Goal: Task Accomplishment & Management: Complete application form

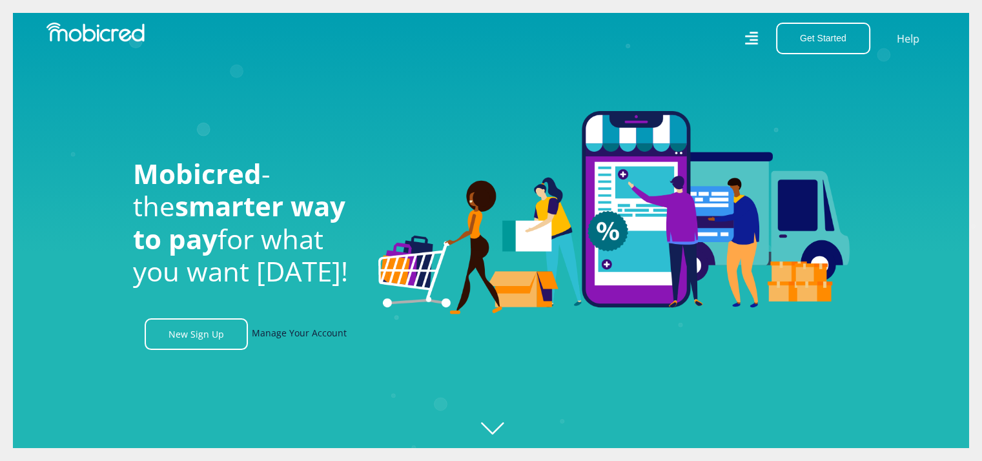
scroll to position [0, 1656]
click at [291, 336] on link "Manage Your Account" at bounding box center [299, 334] width 95 height 32
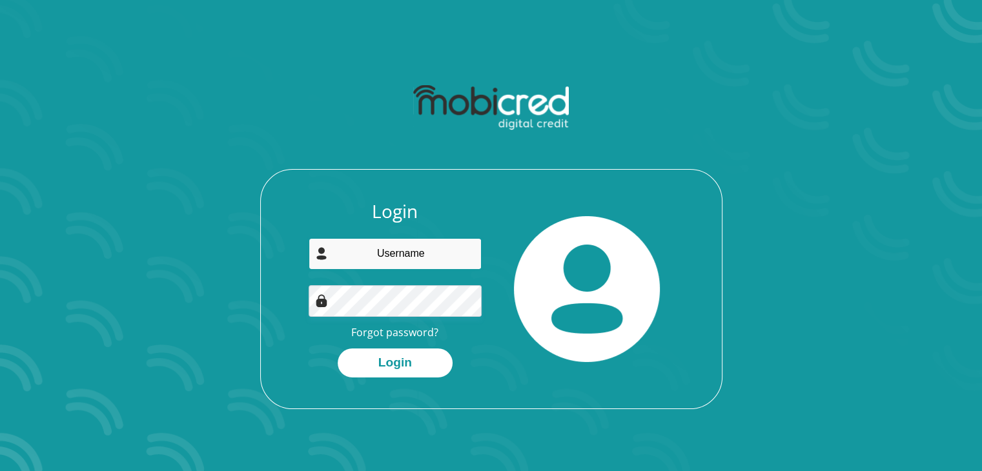
click at [397, 255] on input "email" at bounding box center [395, 254] width 173 height 32
type input "[EMAIL_ADDRESS][DOMAIN_NAME]"
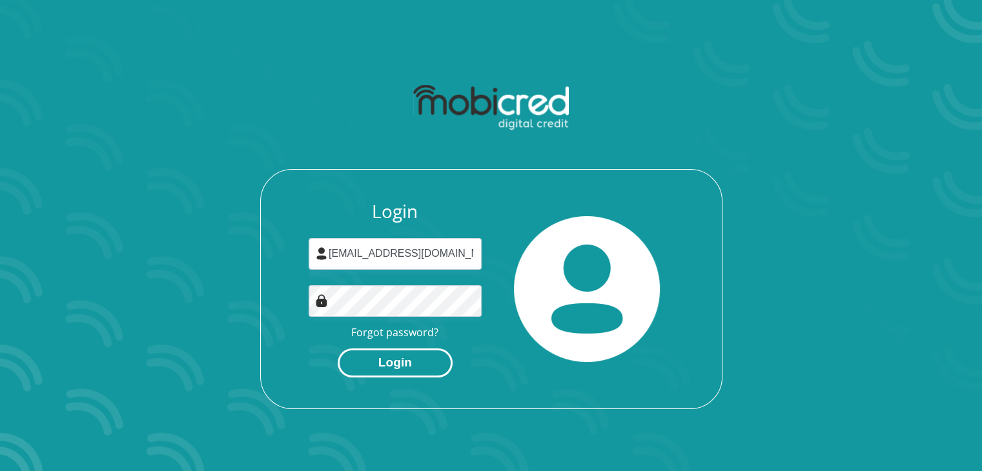
click at [387, 356] on button "Login" at bounding box center [395, 363] width 115 height 29
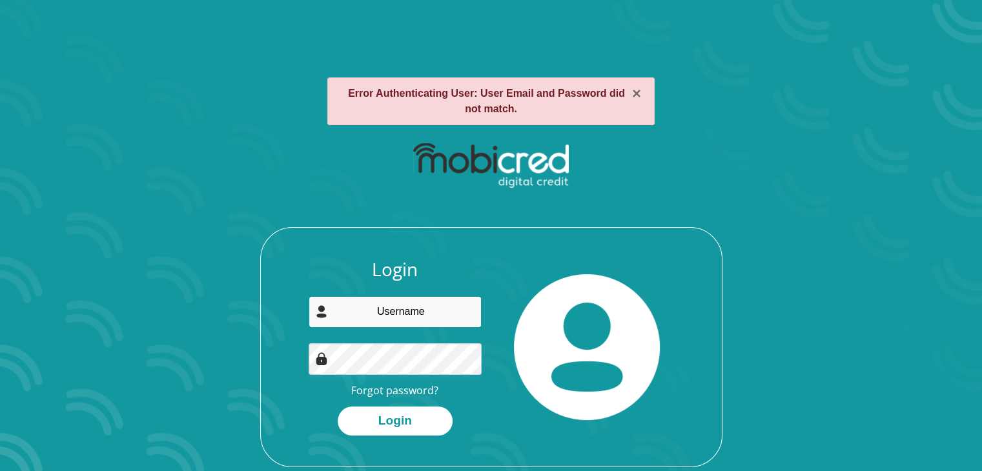
click at [381, 315] on input "email" at bounding box center [395, 312] width 173 height 32
type input "[EMAIL_ADDRESS][DOMAIN_NAME]"
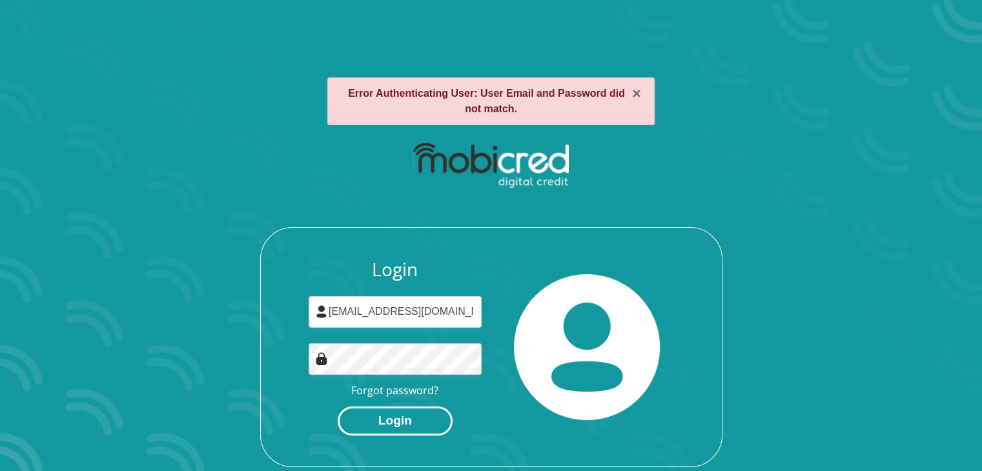
click at [400, 419] on button "Login" at bounding box center [395, 421] width 115 height 29
click at [879, 223] on section "× Error Authenticating User: User Email and Password did not match. Login Forgo…" at bounding box center [491, 235] width 982 height 471
click at [646, 112] on div "× Error Authenticating User: User Email and Password did not match." at bounding box center [490, 101] width 327 height 48
click at [639, 95] on button "×" at bounding box center [636, 93] width 9 height 15
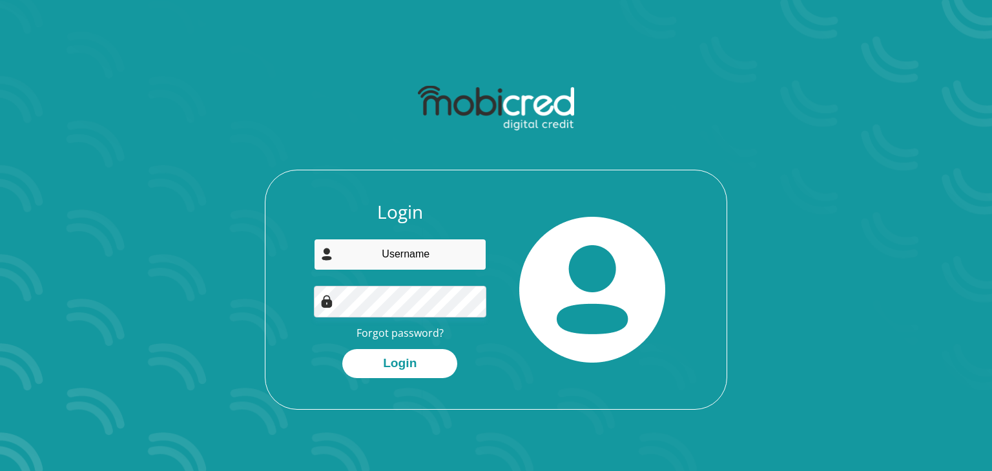
click at [393, 255] on input "email" at bounding box center [400, 255] width 173 height 32
type input "[EMAIL_ADDRESS][DOMAIN_NAME]"
click at [395, 333] on link "Forgot password?" at bounding box center [399, 333] width 87 height 14
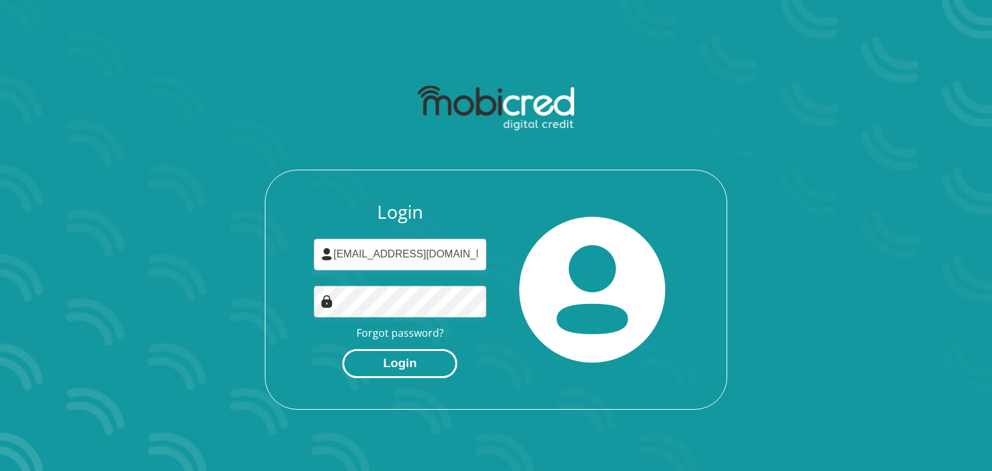
click at [373, 362] on button "Login" at bounding box center [399, 363] width 115 height 29
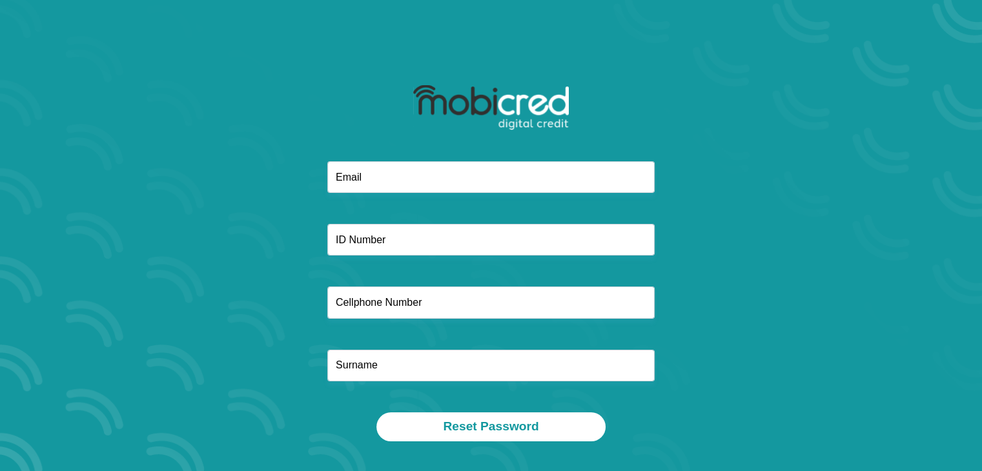
scroll to position [74, 0]
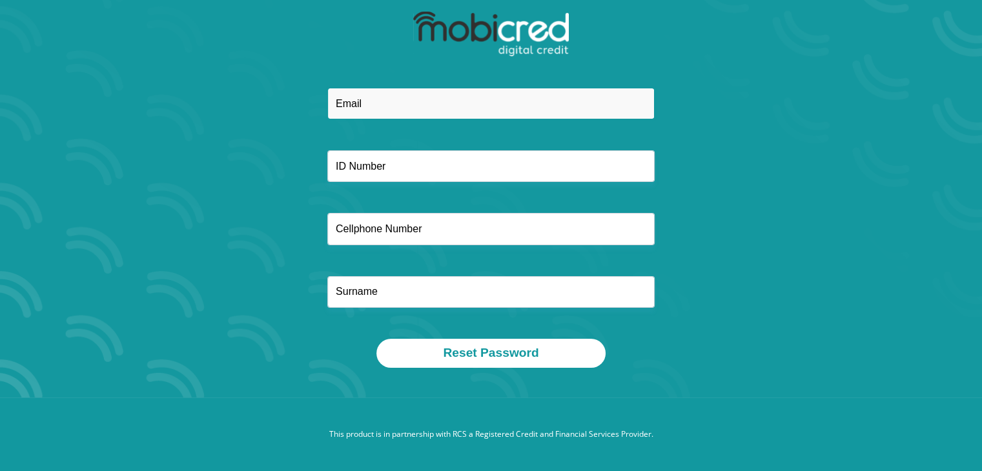
click at [371, 96] on input "email" at bounding box center [490, 104] width 327 height 32
type input "[EMAIL_ADDRESS][DOMAIN_NAME]"
type input "Khalala"
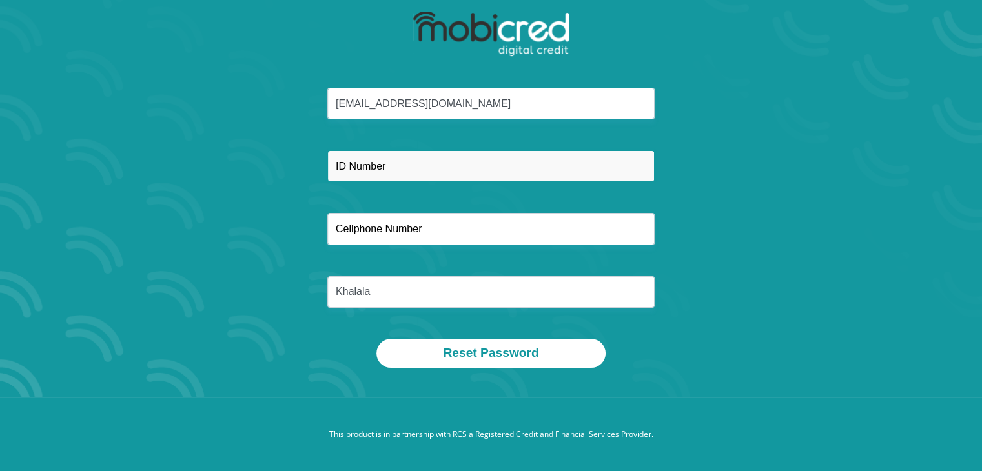
click at [419, 161] on input "text" at bounding box center [490, 166] width 327 height 32
type input "8809155058080"
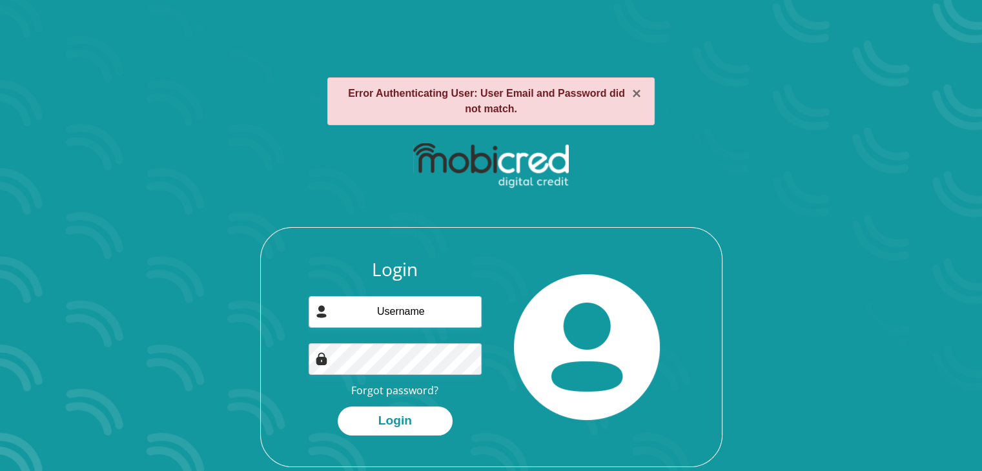
scroll to position [74, 0]
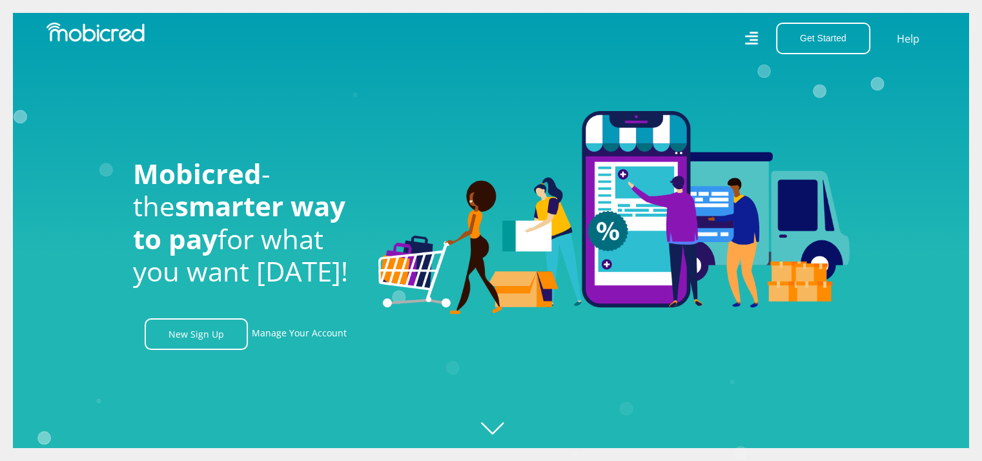
scroll to position [0, 919]
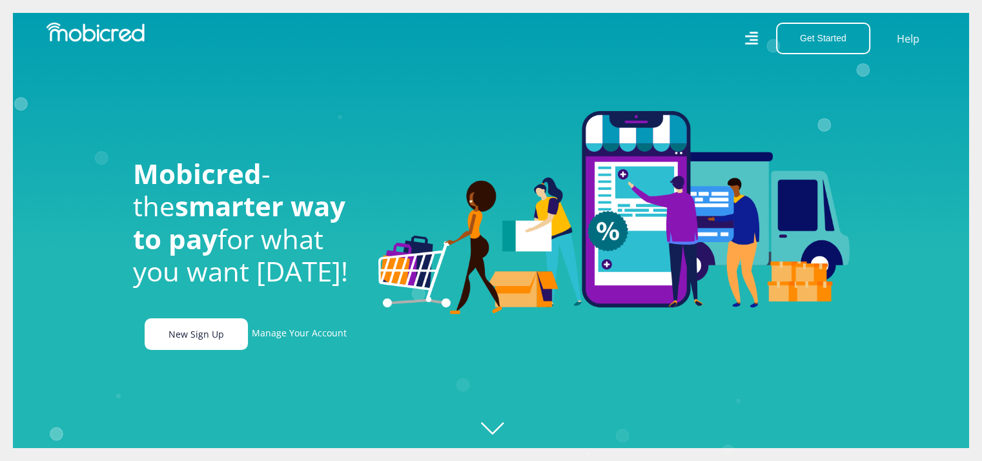
click at [199, 342] on link "New Sign Up" at bounding box center [196, 334] width 103 height 32
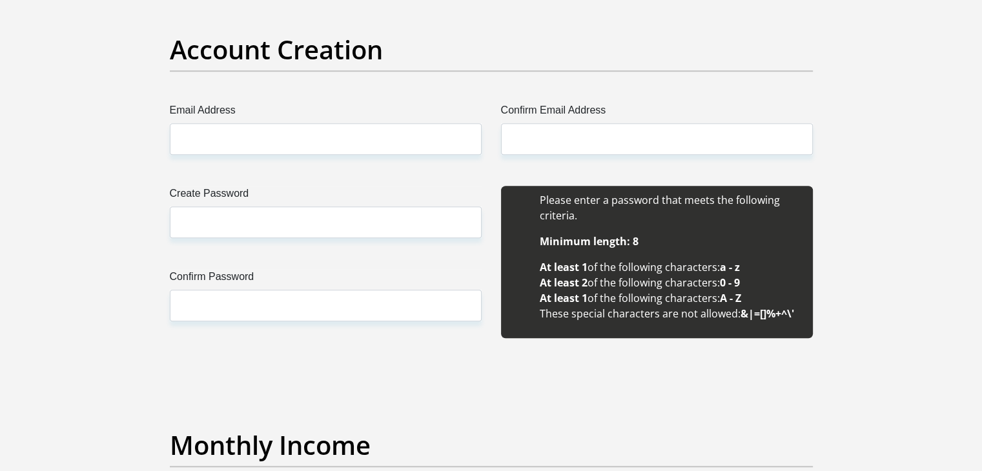
scroll to position [1082, 0]
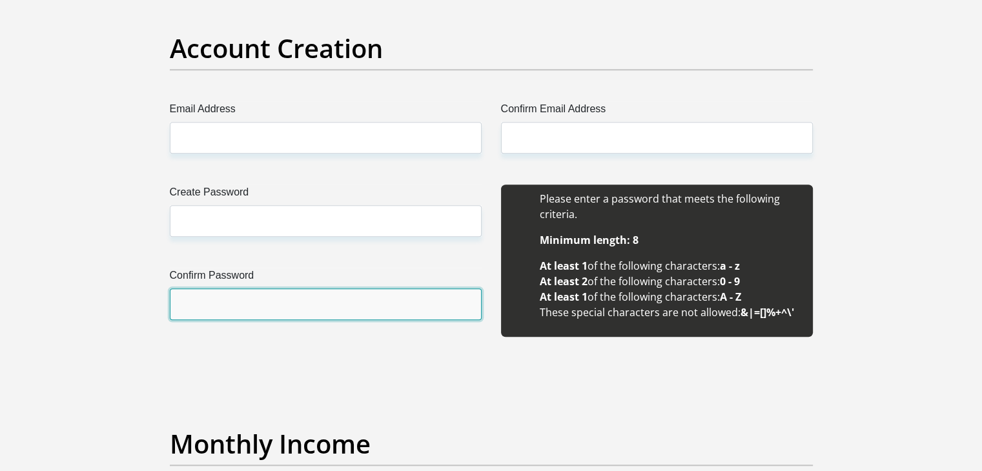
click at [475, 303] on input "Confirm Password" at bounding box center [326, 305] width 312 height 32
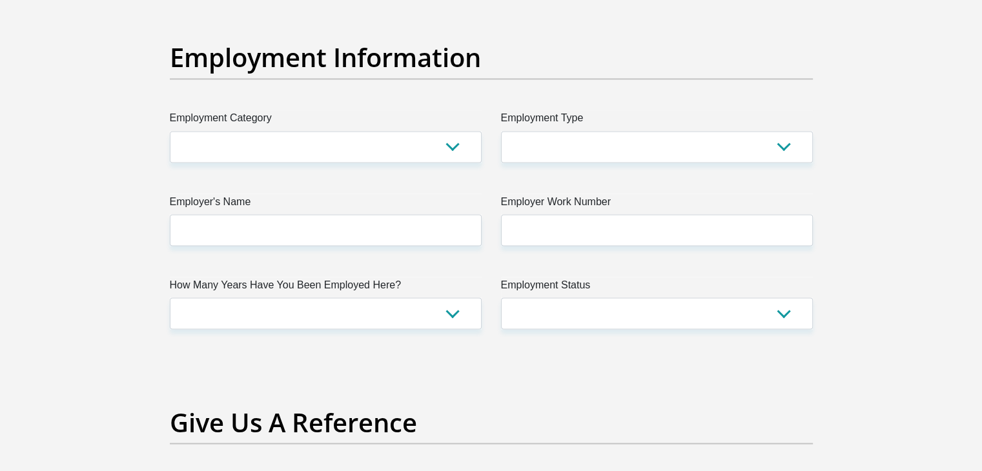
scroll to position [2260, 0]
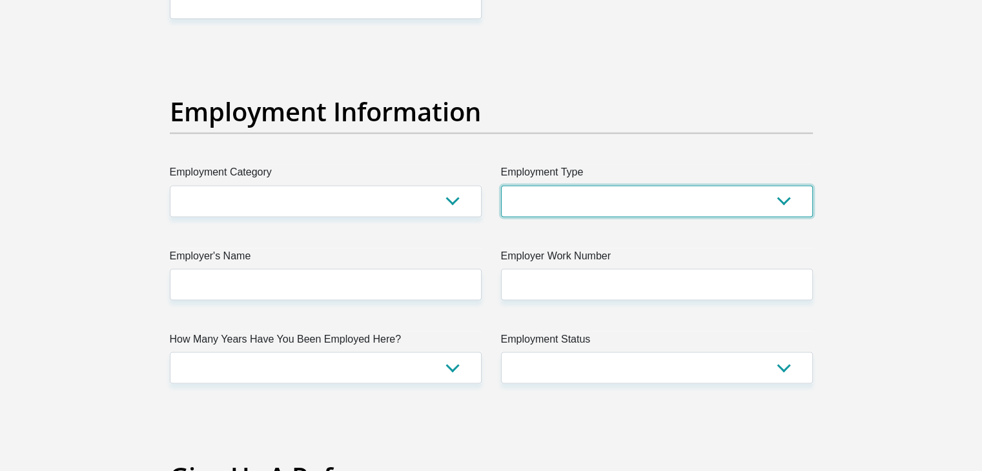
click at [610, 200] on select "College/Lecturer Craft Seller Creative Driver Executive Farmer Forces - Non Com…" at bounding box center [657, 201] width 312 height 32
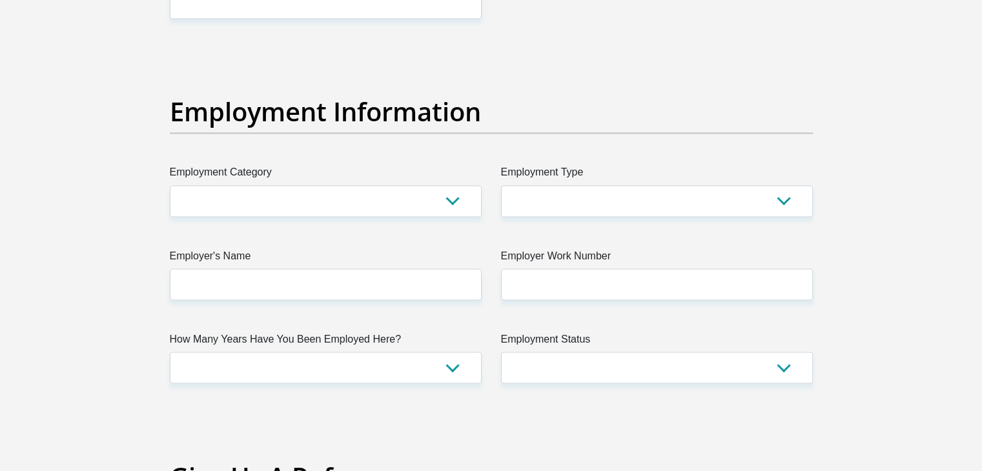
click at [244, 411] on div "Title Mr Ms Mrs Dr [PERSON_NAME] First Name Surname ID Number Please input vali…" at bounding box center [491, 44] width 662 height 4202
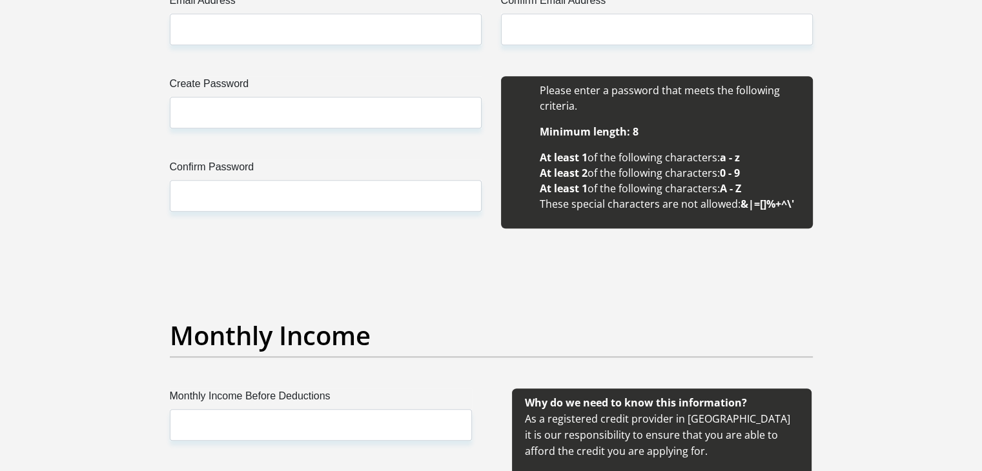
scroll to position [1189, 0]
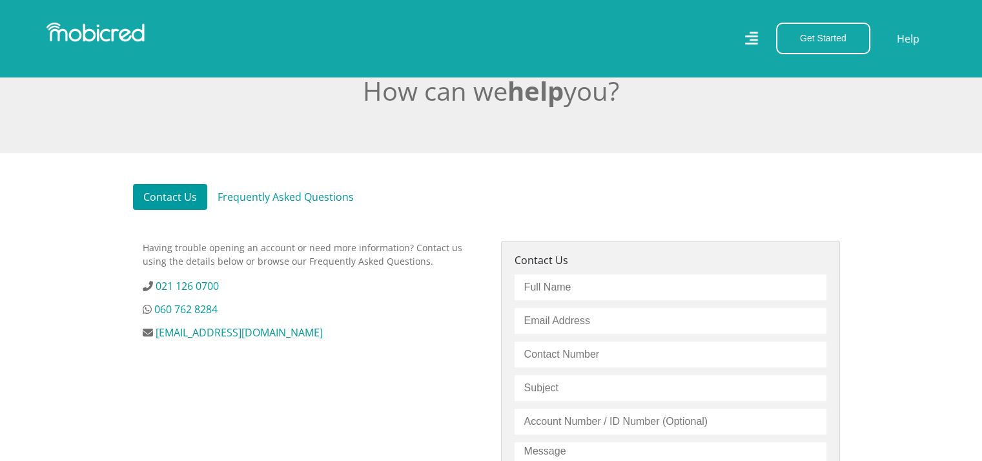
scroll to position [280, 0]
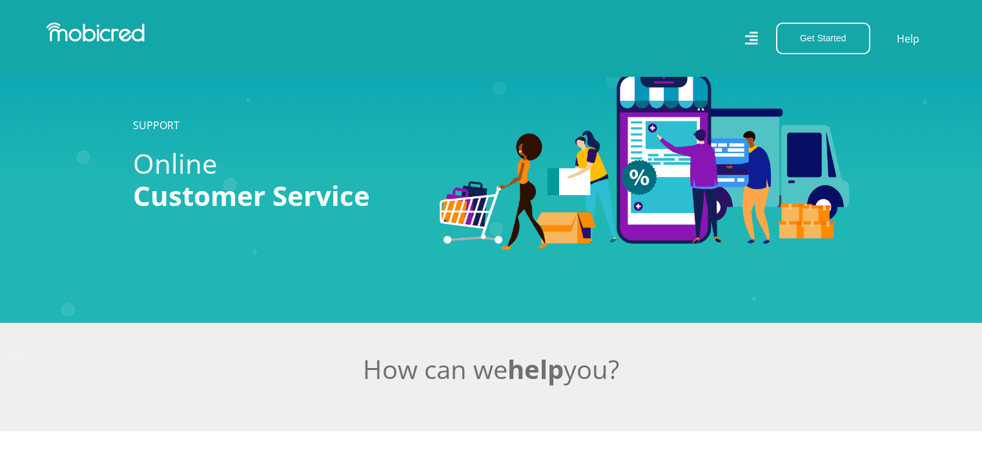
scroll to position [280, 0]
